Goal: Find specific page/section: Find specific page/section

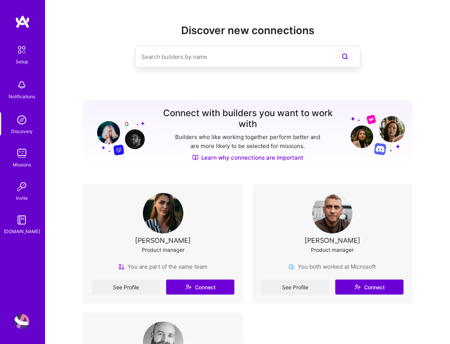
click at [14, 58] on link "Setup" at bounding box center [21, 54] width 47 height 24
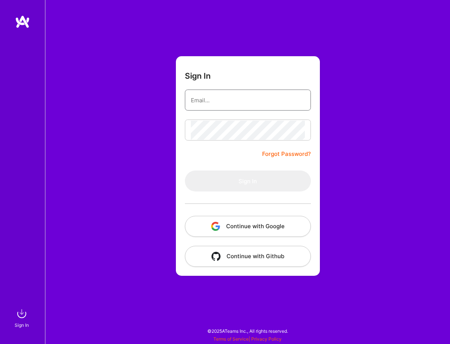
type input "[EMAIL_ADDRESS][DOMAIN_NAME]"
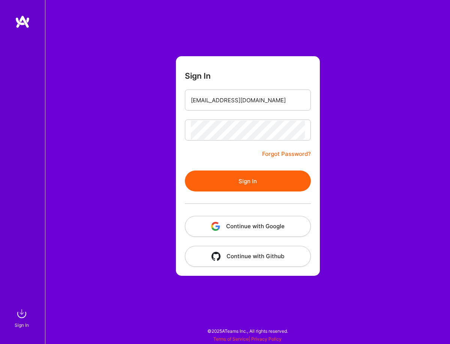
click at [239, 176] on button "Sign In" at bounding box center [248, 181] width 126 height 21
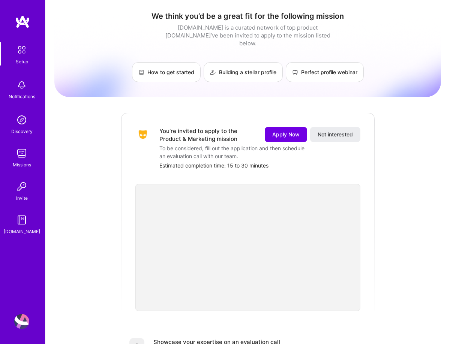
click at [27, 98] on div "Notifications" at bounding box center [22, 97] width 27 height 8
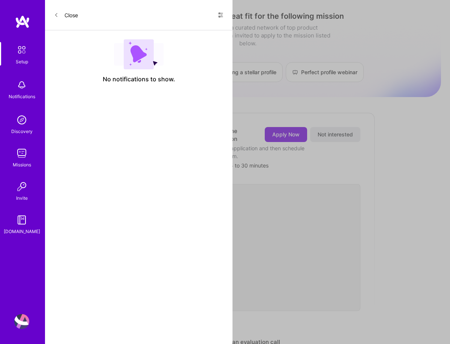
click at [24, 88] on div "Setup Notifications Discovery Missions Invite [DOMAIN_NAME]" at bounding box center [22, 139] width 45 height 194
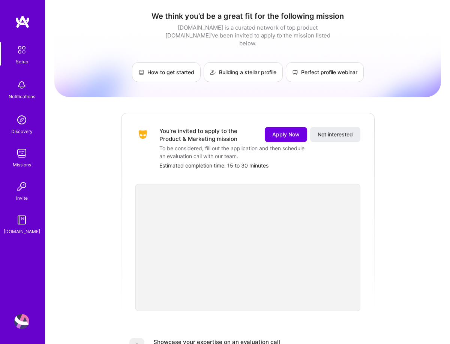
click at [25, 94] on div "Notifications" at bounding box center [22, 97] width 27 height 8
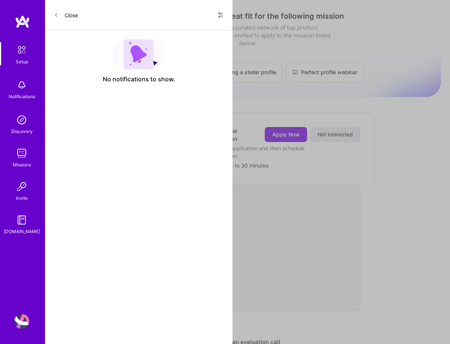
click at [25, 124] on img at bounding box center [21, 120] width 15 height 15
